Goal: Task Accomplishment & Management: Manage account settings

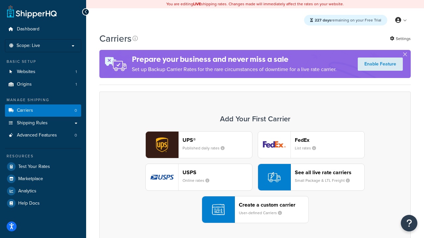
click at [255, 177] on div "UPS® Published daily rates FedEx List rates USPS Online rates See all live rate…" at bounding box center [254, 177] width 297 height 92
click at [329, 140] on header "FedEx" at bounding box center [330, 140] width 70 height 6
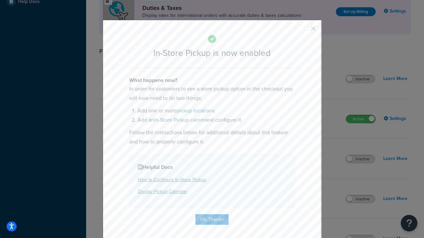
click at [303, 31] on button "button" at bounding box center [304, 31] width 2 height 2
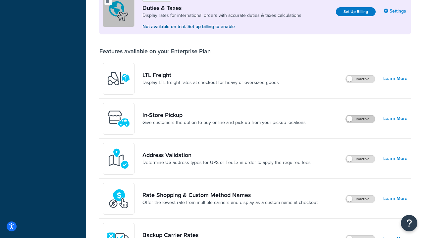
scroll to position [202, 0]
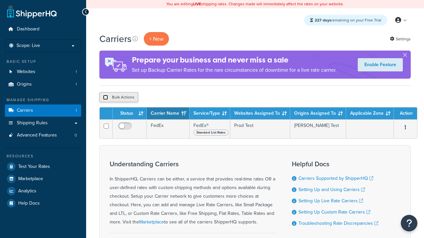
click at [105, 98] on input "checkbox" at bounding box center [105, 97] width 5 height 5
checkbox input "true"
click at [0, 0] on button "Delete" at bounding box center [0, 0] width 0 height 0
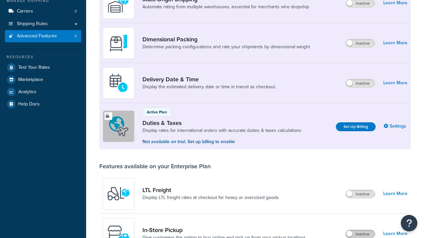
click at [360, 230] on label "Inactive" at bounding box center [360, 234] width 29 height 8
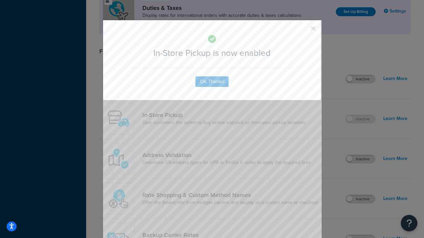
click at [303, 31] on button "button" at bounding box center [304, 31] width 2 height 2
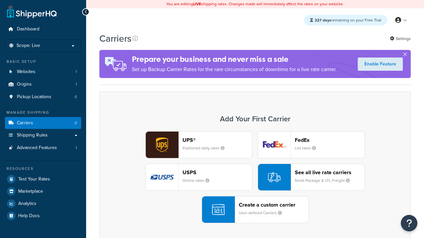
click at [255, 177] on div "UPS® Published daily rates FedEx List rates USPS Online rates See all live rate…" at bounding box center [254, 177] width 297 height 92
click at [255, 210] on div "Create a custom carrier User-defined Carriers" at bounding box center [274, 210] width 70 height 16
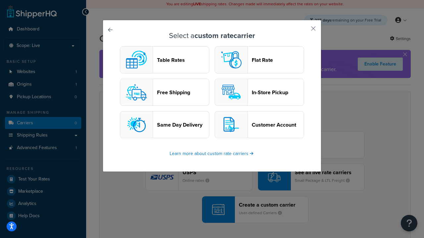
click at [259, 92] on header "In-Store Pickup" at bounding box center [278, 92] width 52 height 6
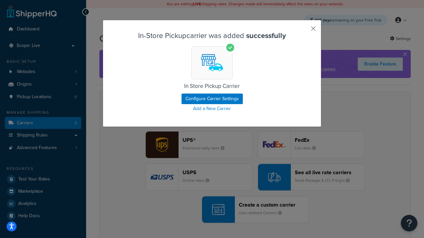
click at [303, 31] on button "button" at bounding box center [304, 31] width 2 height 2
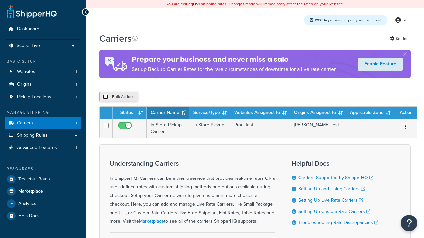
click at [105, 97] on input "checkbox" at bounding box center [105, 96] width 5 height 5
checkbox input "true"
click at [0, 0] on button "Duplicate" at bounding box center [0, 0] width 0 height 0
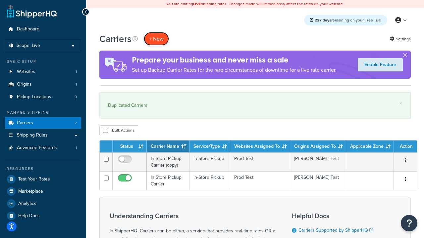
click at [156, 39] on button "+ New" at bounding box center [156, 39] width 25 height 14
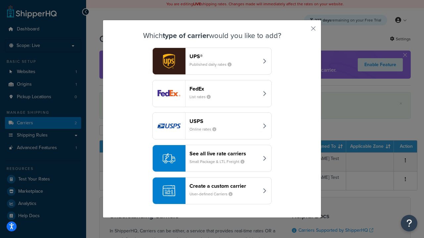
click at [212, 191] on div "Create a custom carrier User-defined Carriers" at bounding box center [223, 191] width 69 height 16
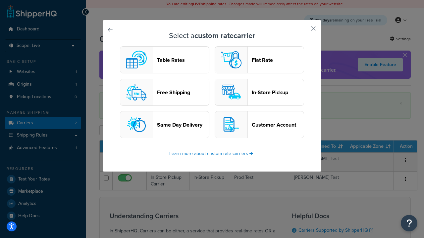
click at [259, 60] on header "Flat Rate" at bounding box center [278, 60] width 52 height 6
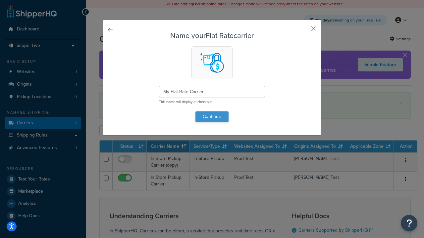
type input "My Flat Rate Carrier"
click at [212, 117] on button "Continue" at bounding box center [211, 117] width 33 height 11
click at [303, 31] on button "button" at bounding box center [304, 31] width 2 height 2
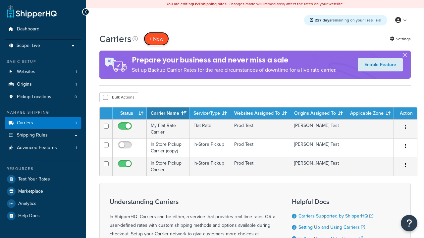
click at [156, 39] on button "+ New" at bounding box center [156, 39] width 25 height 14
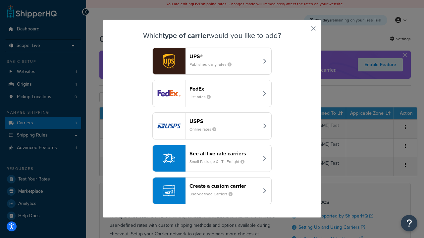
click at [212, 191] on div "Create a custom carrier User-defined Carriers" at bounding box center [223, 191] width 69 height 16
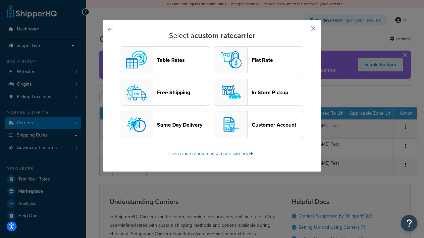
click at [164, 60] on header "Table Rates" at bounding box center [183, 60] width 52 height 6
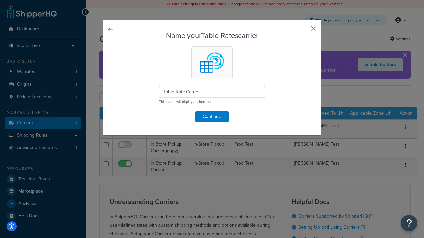
click at [303, 31] on button "button" at bounding box center [304, 31] width 2 height 2
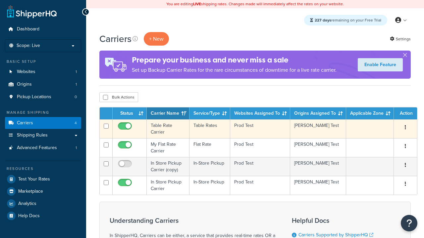
click at [405, 128] on icon "button" at bounding box center [404, 127] width 1 height 5
click at [0, 0] on link "Delete" at bounding box center [0, 0] width 0 height 0
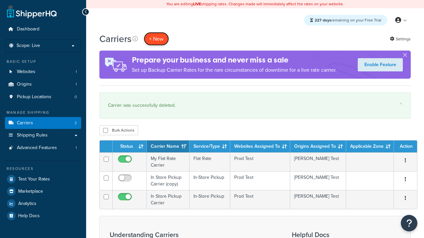
click at [156, 39] on button "+ New" at bounding box center [156, 39] width 25 height 14
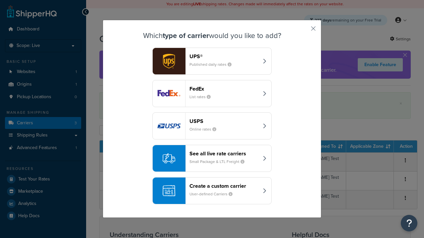
click at [212, 159] on div "See all live rate carriers Small Package & LTL Freight" at bounding box center [223, 159] width 69 height 16
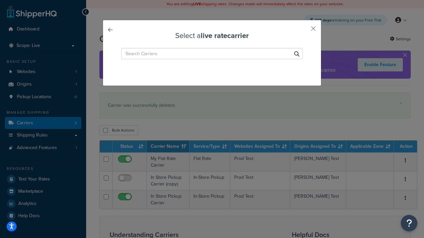
type input "[PERSON_NAME]+[PERSON_NAME] LTL+"
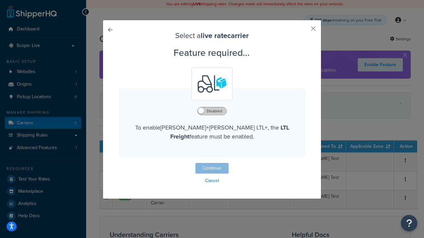
click at [212, 111] on label "Disabled" at bounding box center [211, 111] width 29 height 8
click at [212, 169] on button "Continue" at bounding box center [211, 168] width 33 height 11
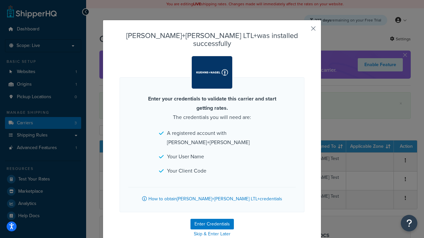
click at [303, 31] on button "button" at bounding box center [304, 31] width 2 height 2
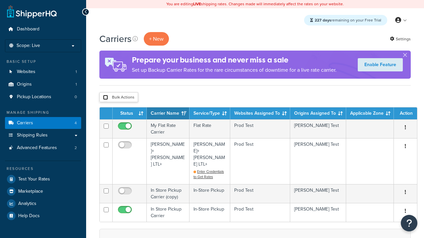
click at [105, 98] on input "checkbox" at bounding box center [105, 97] width 5 height 5
checkbox input "true"
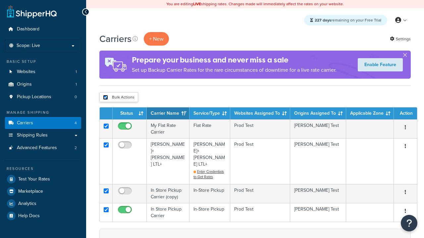
checkbox input "true"
click at [0, 0] on button "Delete" at bounding box center [0, 0] width 0 height 0
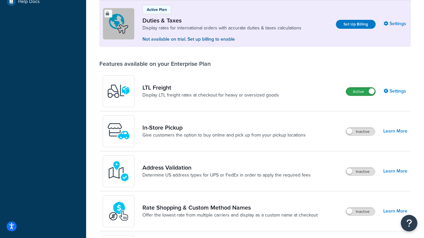
click at [360, 92] on label "Active" at bounding box center [360, 92] width 29 height 8
